Goal: Answer question/provide support: Share knowledge or assist other users

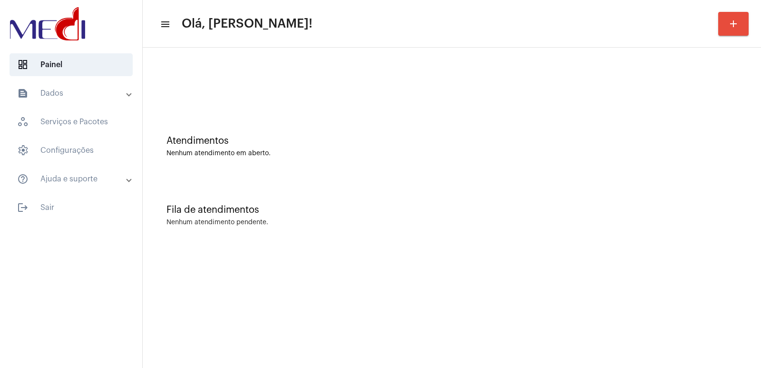
click at [444, 143] on div "Atendimentos" at bounding box center [452, 141] width 571 height 10
drag, startPoint x: 593, startPoint y: 192, endPoint x: 511, endPoint y: 180, distance: 83.2
click at [584, 192] on div "Fila de atendimentos Nenhum atendimento pendente." at bounding box center [452, 210] width 609 height 69
click at [622, 172] on div "Atendimentos Nenhum atendimento em aberto." at bounding box center [452, 141] width 609 height 69
click at [50, 1] on div at bounding box center [71, 24] width 142 height 49
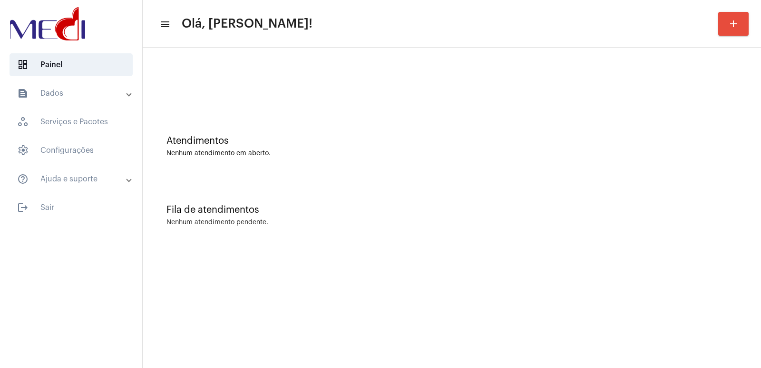
click at [573, 148] on div "Atendimentos Nenhum atendimento em aberto." at bounding box center [452, 146] width 571 height 21
drag, startPoint x: 626, startPoint y: 212, endPoint x: 330, endPoint y: 149, distance: 303.0
click at [621, 212] on div "Fila de atendimentos" at bounding box center [452, 210] width 571 height 10
click at [632, 144] on div "Atendimentos" at bounding box center [452, 141] width 571 height 10
click at [587, 187] on div "Fila de atendimentos Nenhum atendimento pendente." at bounding box center [452, 210] width 609 height 69
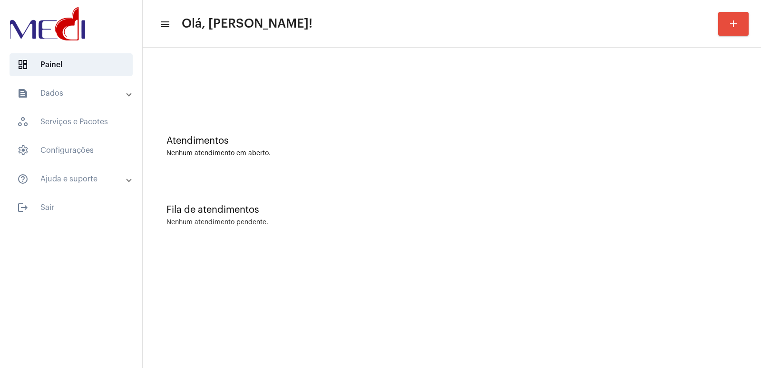
click at [507, 211] on div "Fila de atendimentos" at bounding box center [452, 210] width 571 height 10
click at [661, 212] on div "Fila de atendimentos" at bounding box center [452, 210] width 571 height 10
click at [312, 88] on div at bounding box center [452, 84] width 571 height 7
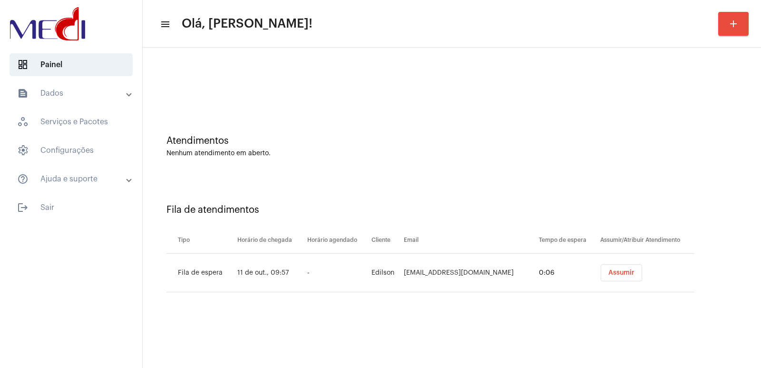
click at [446, 267] on td "[EMAIL_ADDRESS][DOMAIN_NAME]" at bounding box center [469, 273] width 135 height 39
click at [446, 267] on td "edilsonlirafilho@gmail.com" at bounding box center [469, 273] width 135 height 39
copy td "edilsonlirafilho@gmail.com"
click at [601, 270] on button "Assumir" at bounding box center [621, 272] width 41 height 17
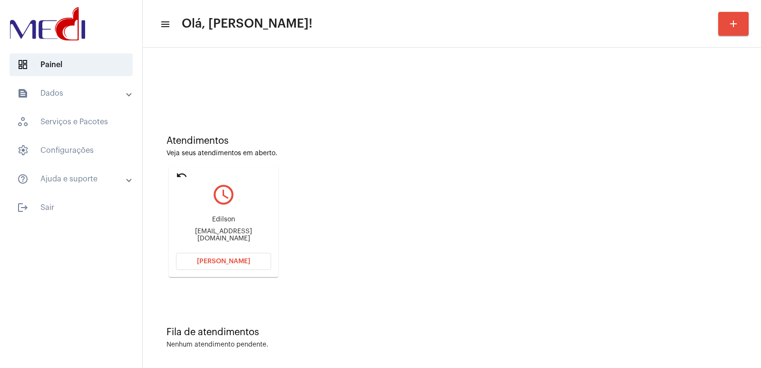
click at [247, 272] on mat-card "undo query_builder Edilson edilsonlirafilho@gmail.com Abrir Chamada" at bounding box center [223, 222] width 109 height 110
click at [246, 263] on span "Abrir Chamada" at bounding box center [223, 261] width 53 height 7
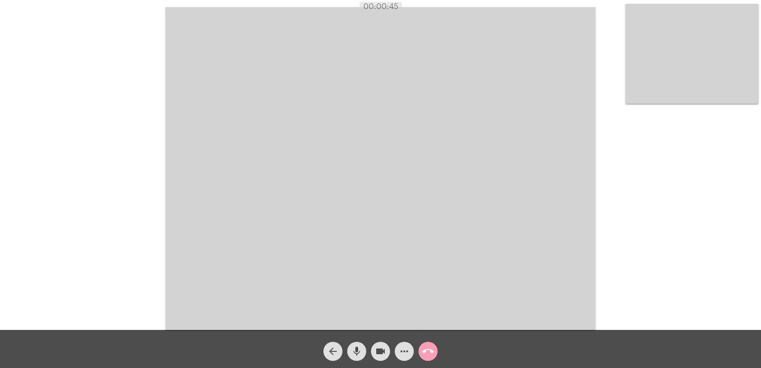
click at [432, 349] on mat-icon "call_end" at bounding box center [428, 351] width 11 height 11
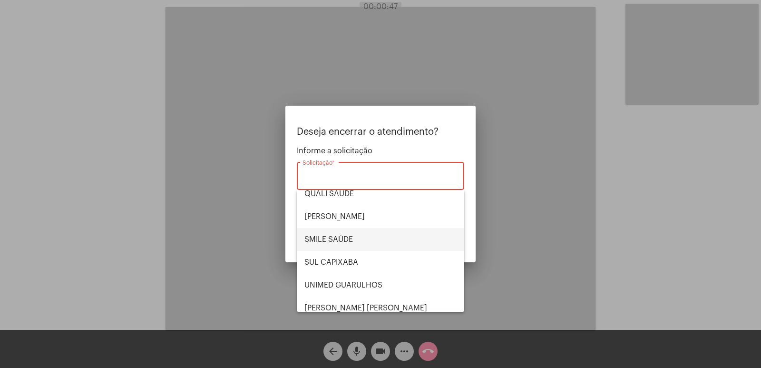
scroll to position [143, 0]
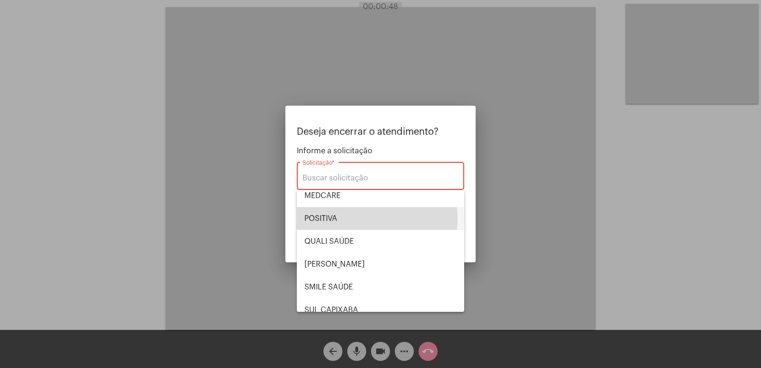
click at [337, 219] on span "POSITIVA" at bounding box center [381, 218] width 152 height 23
type input "POSITIVA"
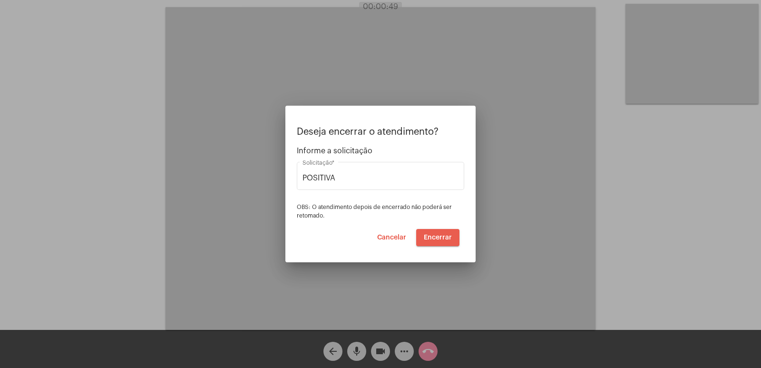
click at [445, 236] on span "Encerrar" at bounding box center [438, 237] width 28 height 7
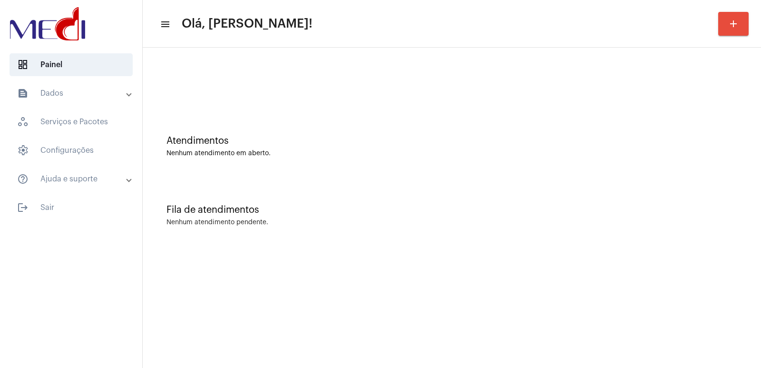
click at [706, 160] on div "Atendimentos Nenhum atendimento em aberto." at bounding box center [452, 141] width 609 height 69
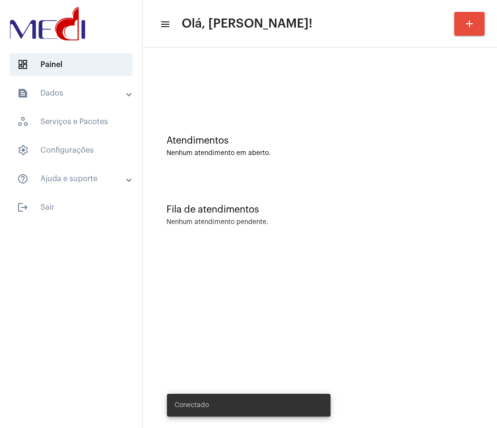
drag, startPoint x: 0, startPoint y: 0, endPoint x: 44, endPoint y: 27, distance: 51.9
click at [44, 27] on img at bounding box center [48, 24] width 80 height 38
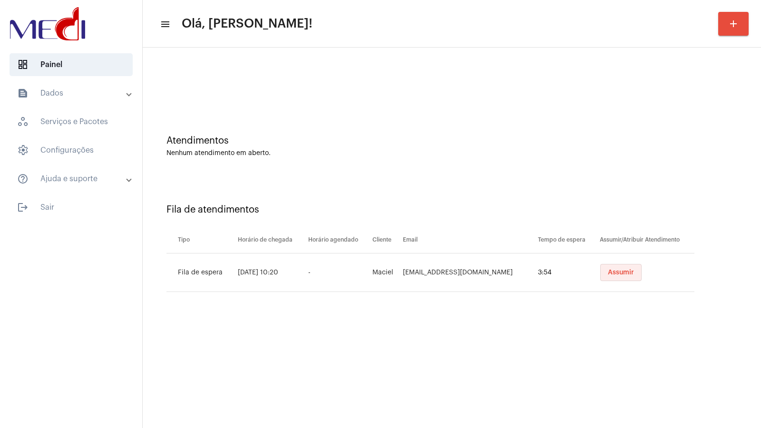
click at [618, 269] on button "Assumir" at bounding box center [621, 272] width 41 height 17
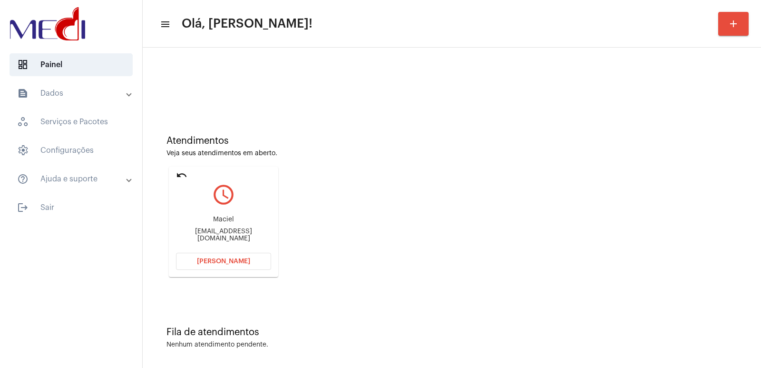
click at [221, 235] on div "rmconstrucao@gmail.com" at bounding box center [223, 235] width 95 height 14
copy mat-card-content "rmconstrucao@gmail.com Abrir Chamada"
click at [218, 267] on button "Abrir Chamada" at bounding box center [223, 261] width 95 height 17
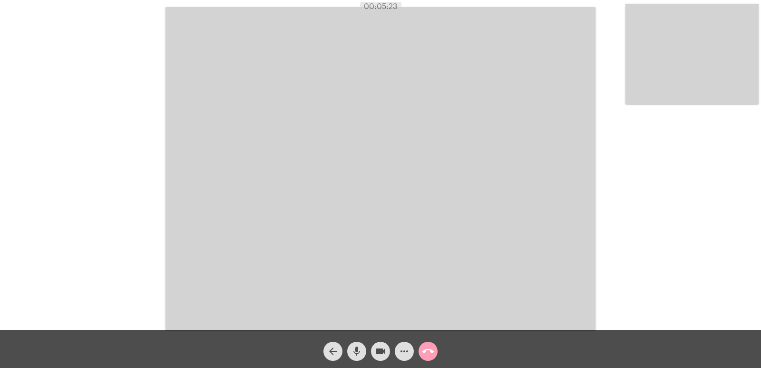
click at [425, 350] on mat-icon "call_end" at bounding box center [428, 351] width 11 height 11
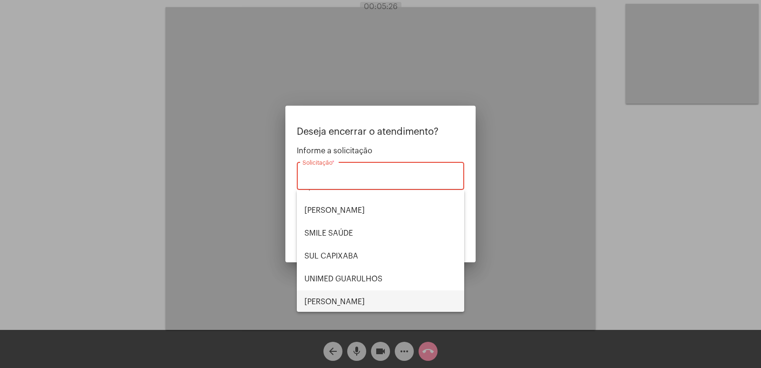
scroll to position [198, 0]
click at [337, 300] on span "VERA CRUZ" at bounding box center [381, 300] width 152 height 23
type input "VERA CRUZ"
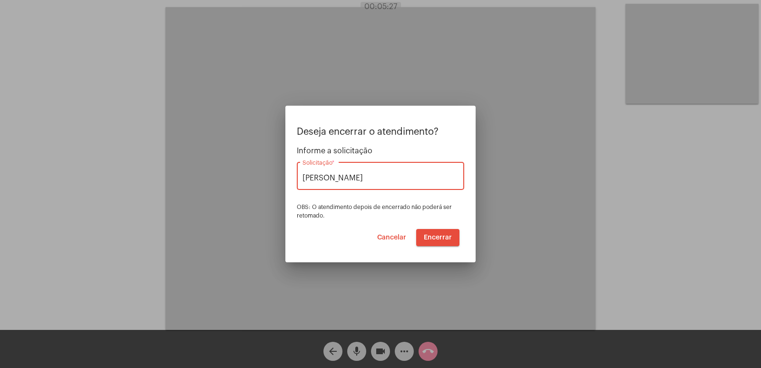
click at [433, 235] on span "Encerrar" at bounding box center [438, 237] width 28 height 7
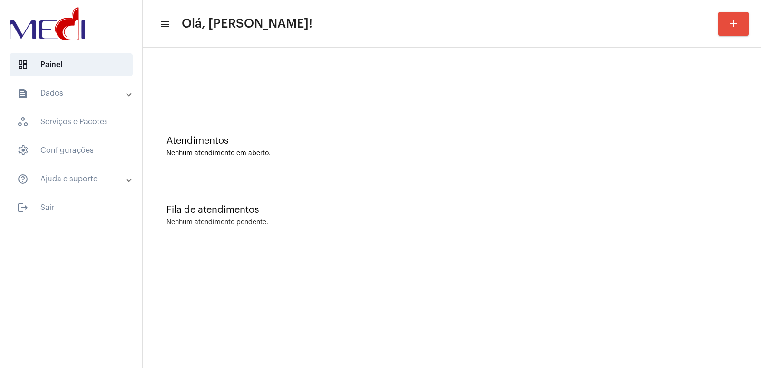
click at [591, 313] on mat-sidenav-content "menu Olá, Vivian! add Atendimentos Nenhum atendimento em aberto. Fila de atendi…" at bounding box center [452, 184] width 619 height 368
click at [565, 243] on div "Fila de atendimentos Nenhum atendimento pendente." at bounding box center [452, 210] width 609 height 69
